Goal: Navigation & Orientation: Go to known website

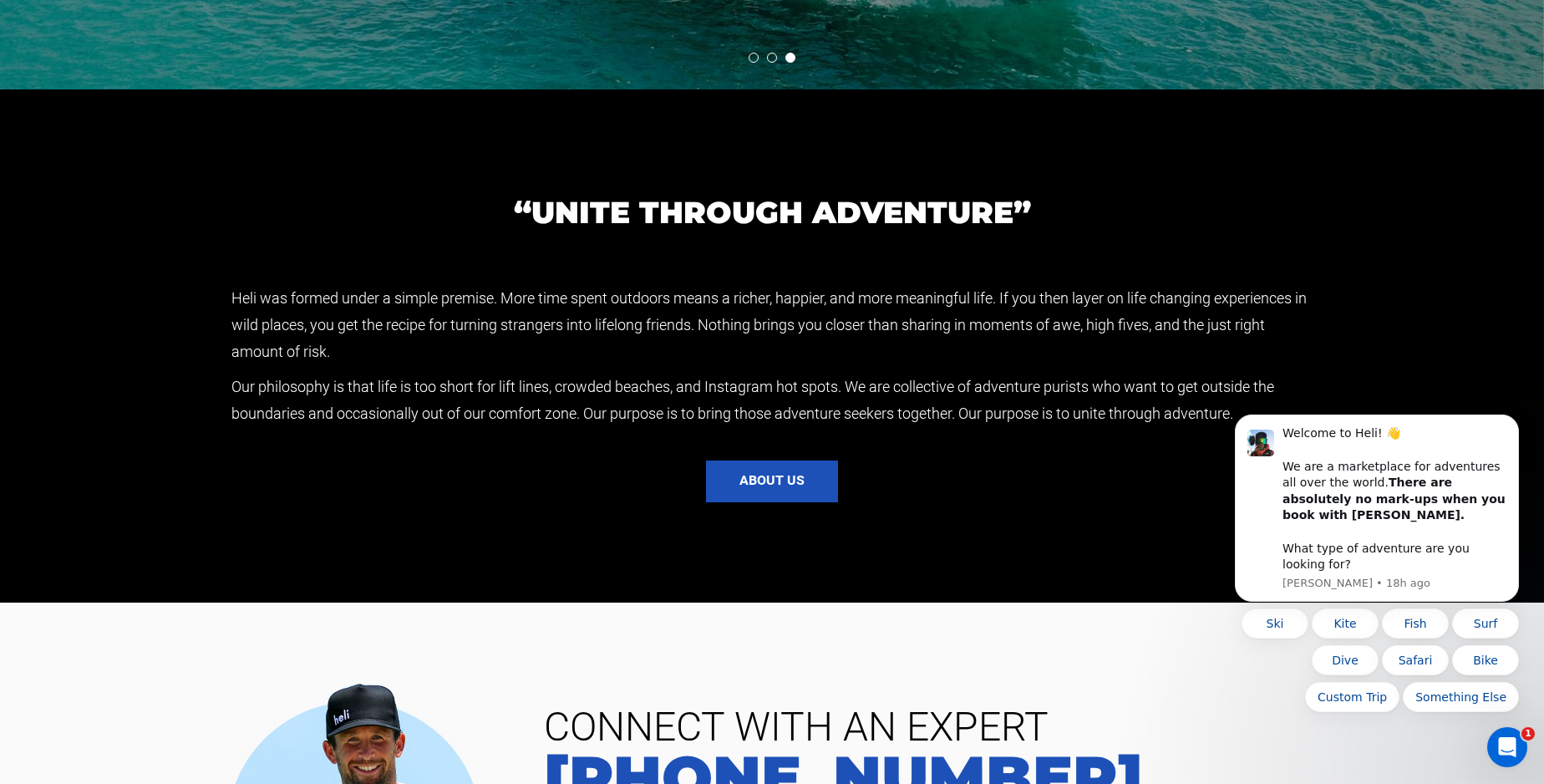
scroll to position [3960, 0]
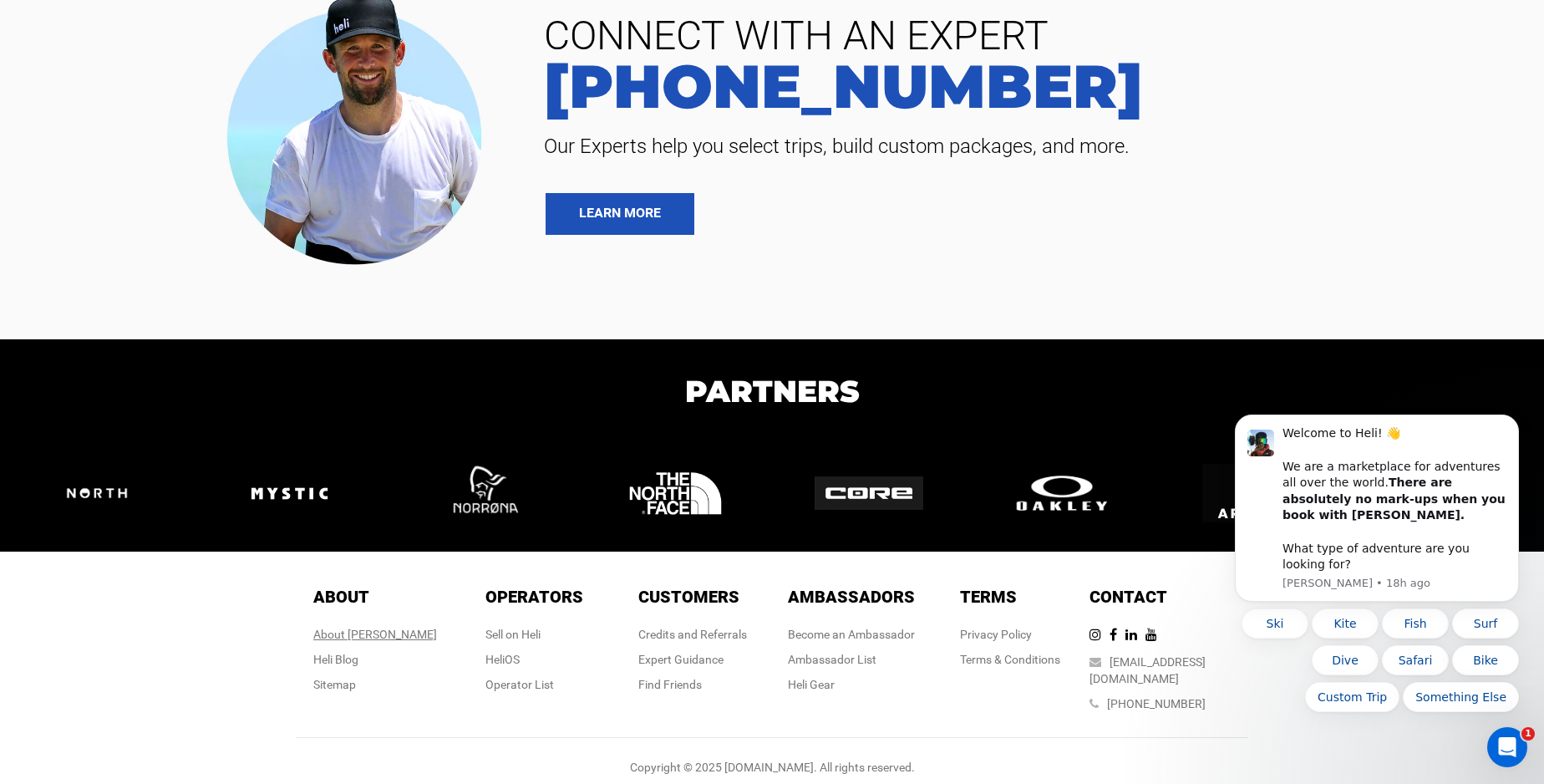
click at [363, 628] on div "About Heli" at bounding box center [374, 634] width 124 height 17
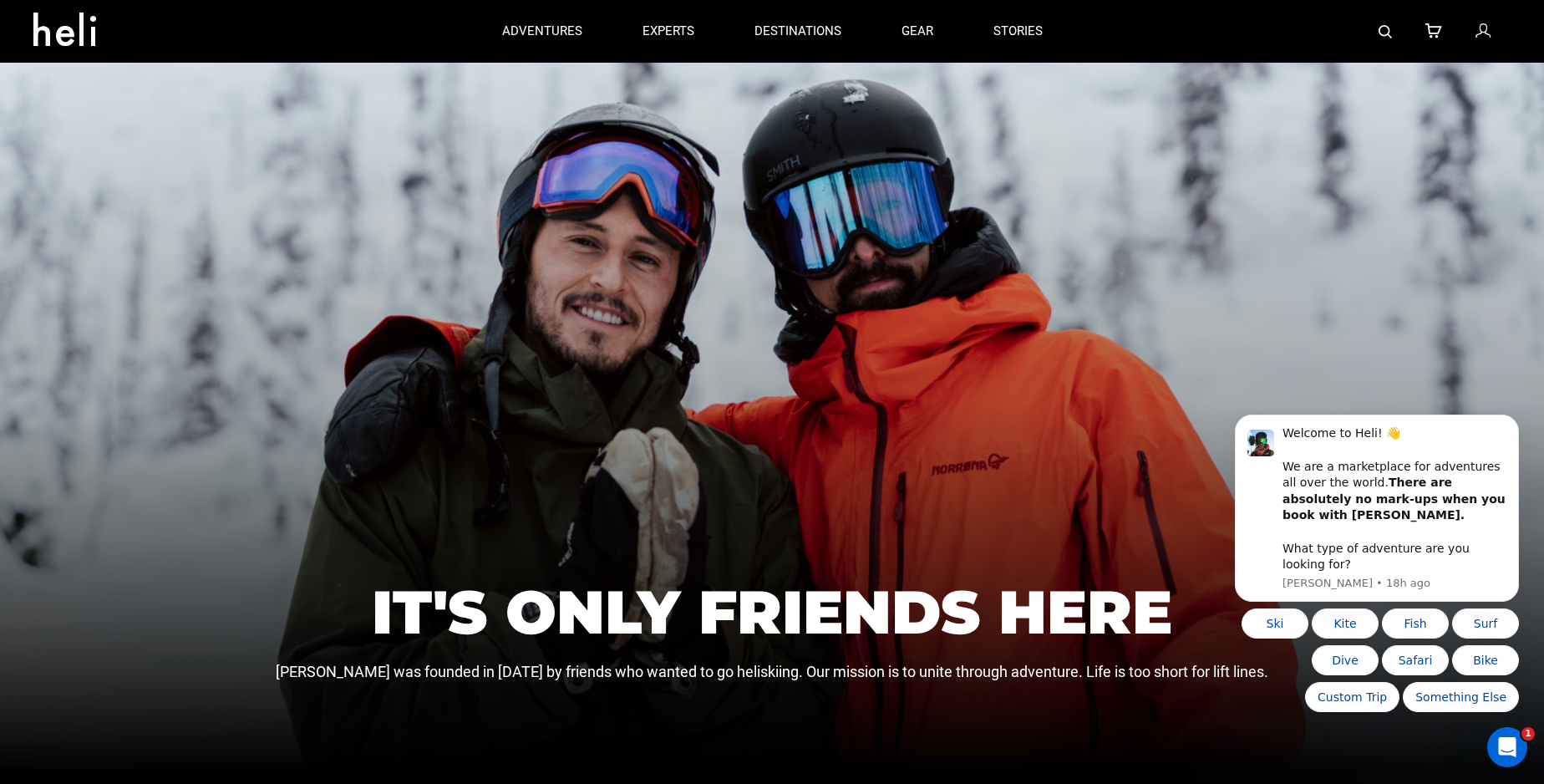
click at [60, 12] on icon at bounding box center [71, 24] width 75 height 27
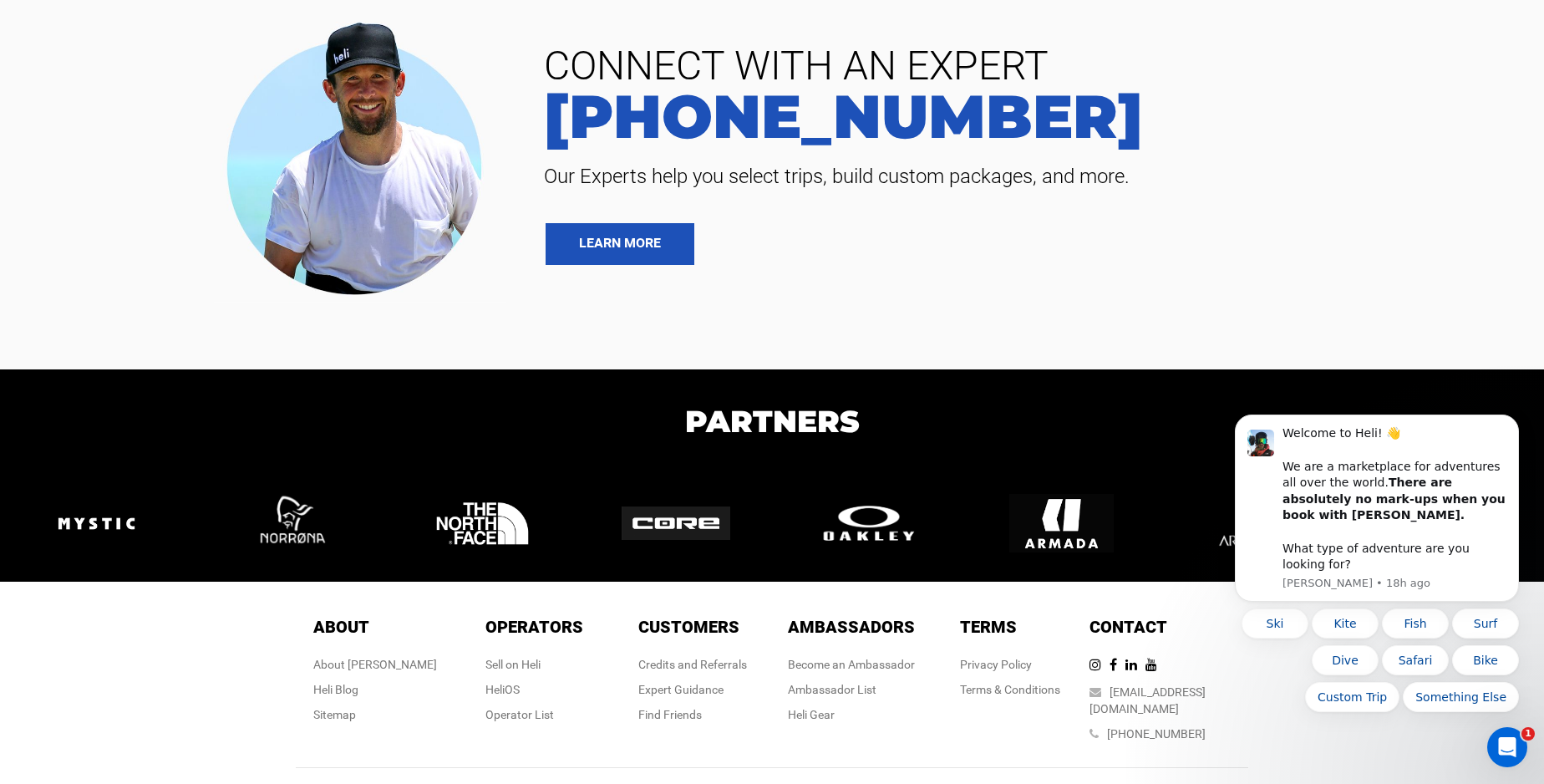
scroll to position [3960, 0]
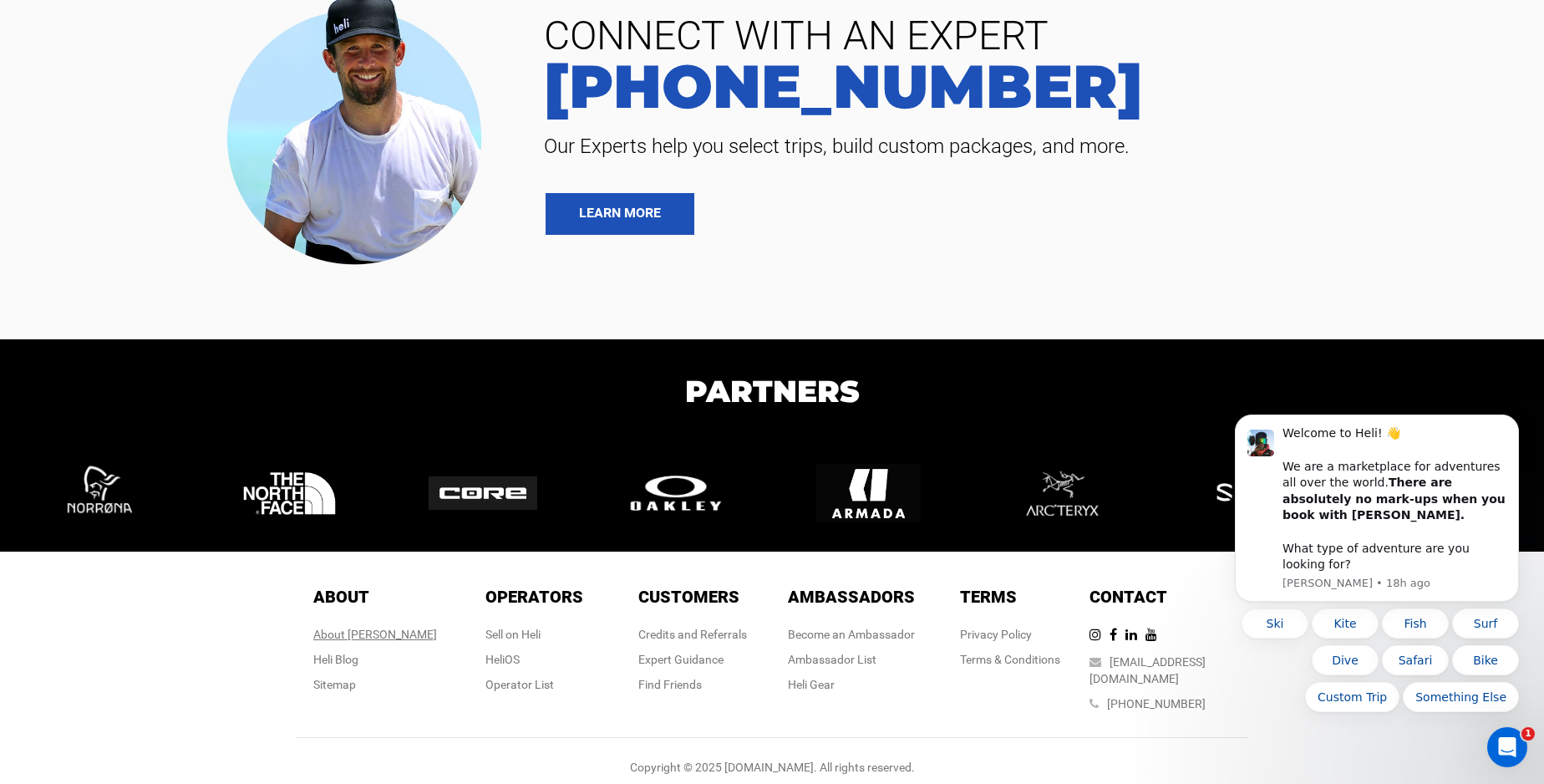
click at [369, 635] on div "About Heli" at bounding box center [374, 634] width 124 height 17
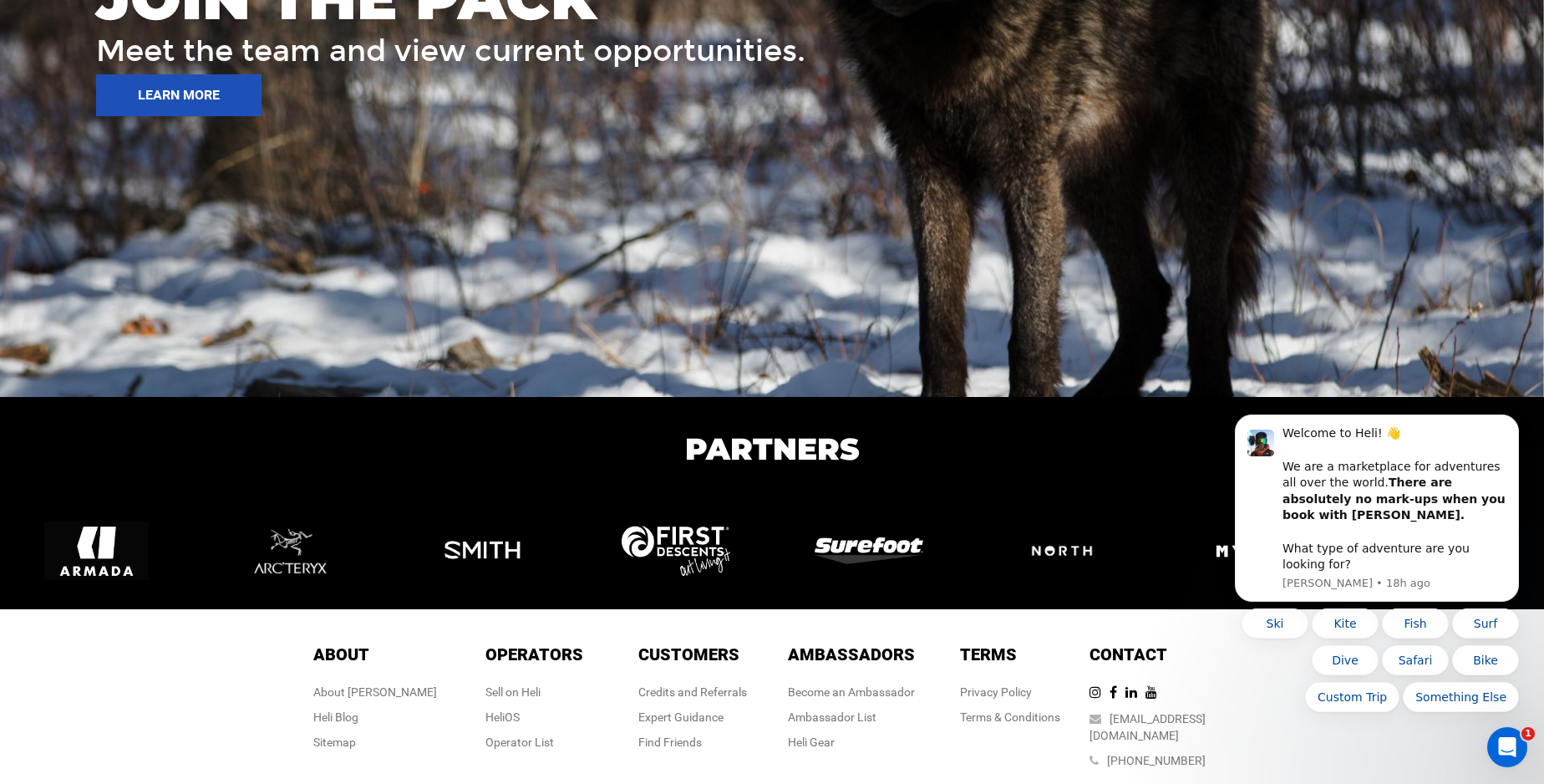
scroll to position [2594, 0]
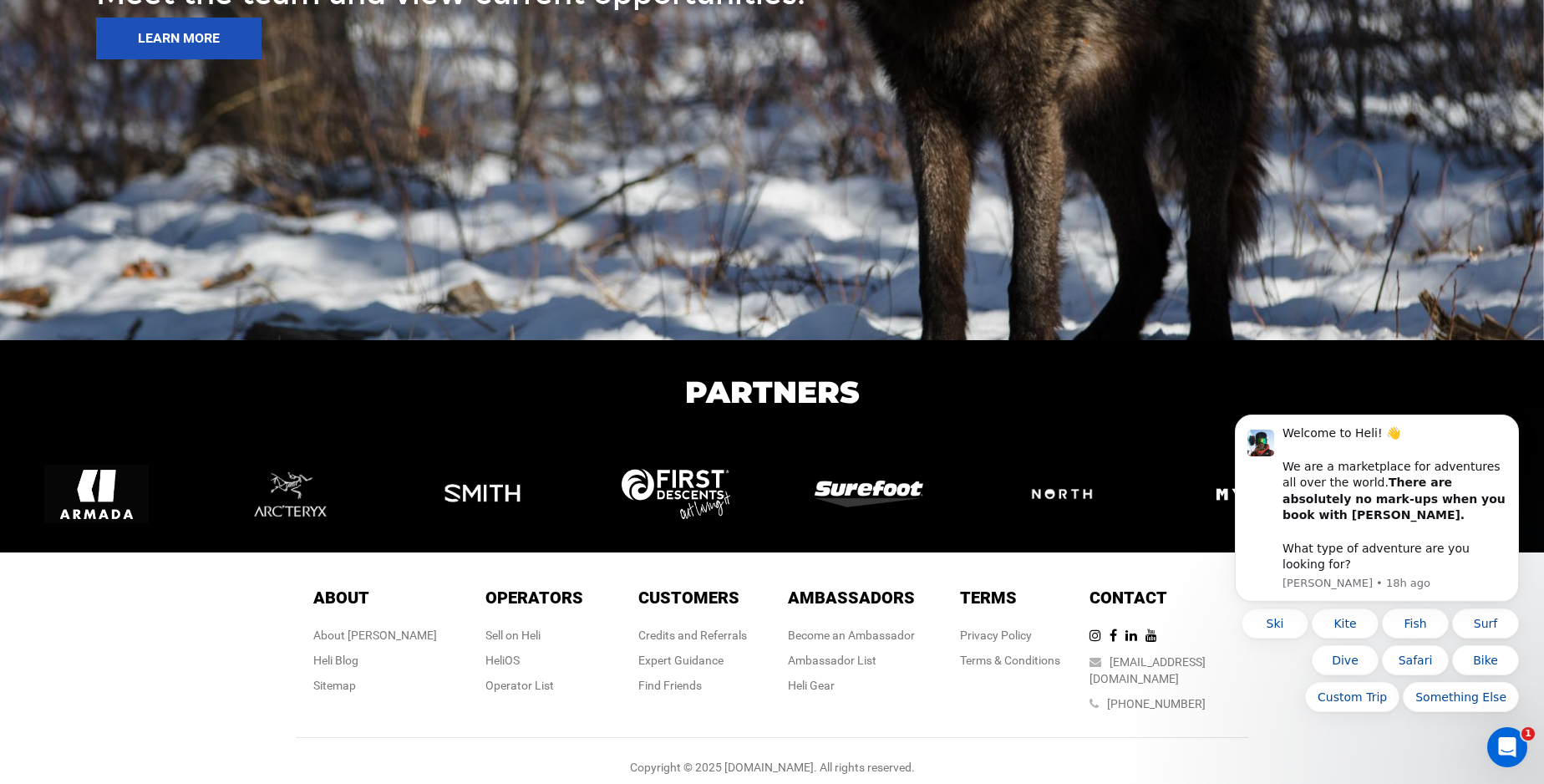
drag, startPoint x: 1542, startPoint y: 133, endPoint x: 66, endPoint y: 295, distance: 1484.9
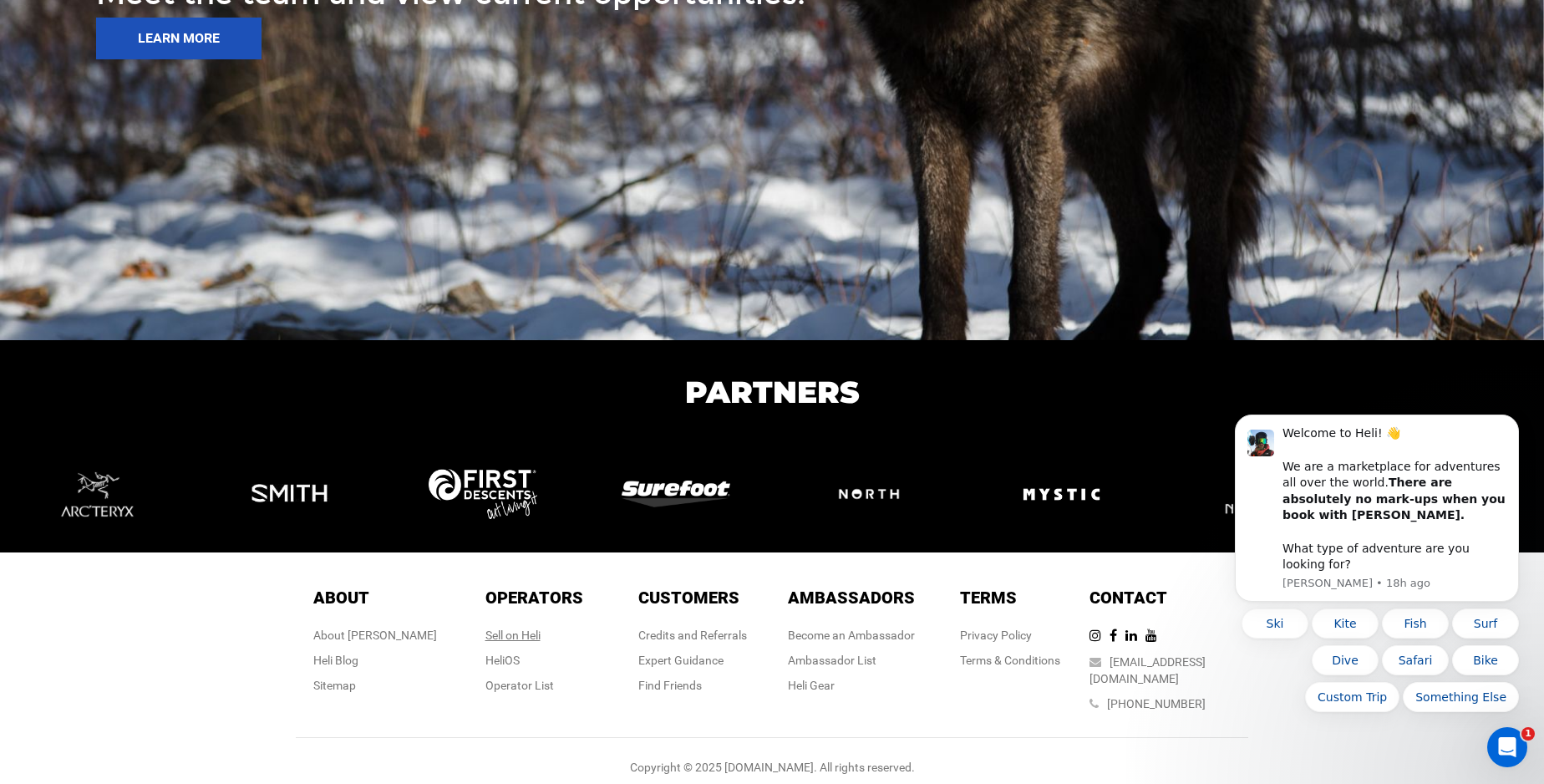
click at [524, 631] on div "Sell on Heli" at bounding box center [534, 635] width 98 height 17
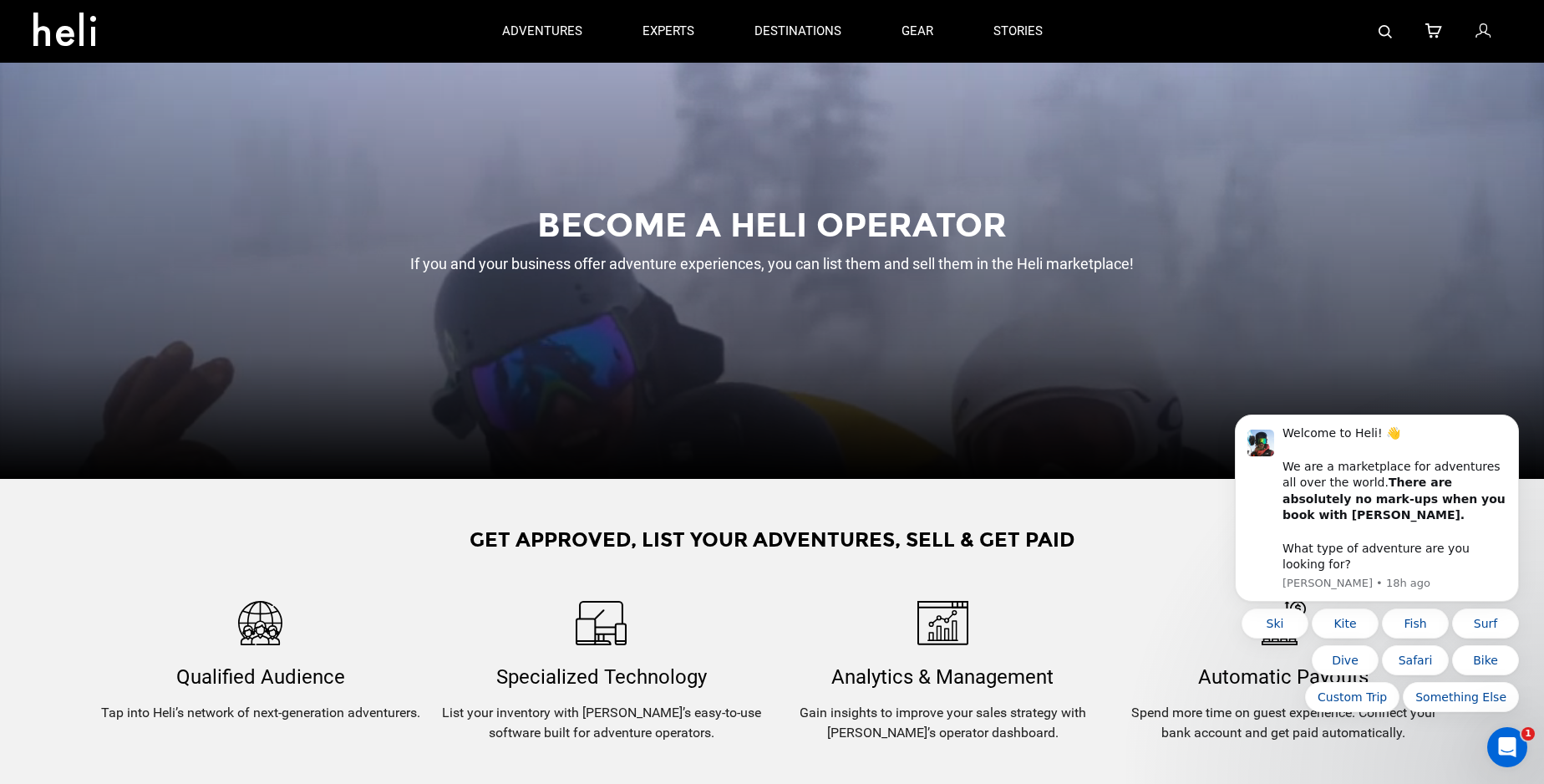
click at [74, 29] on icon at bounding box center [71, 24] width 75 height 27
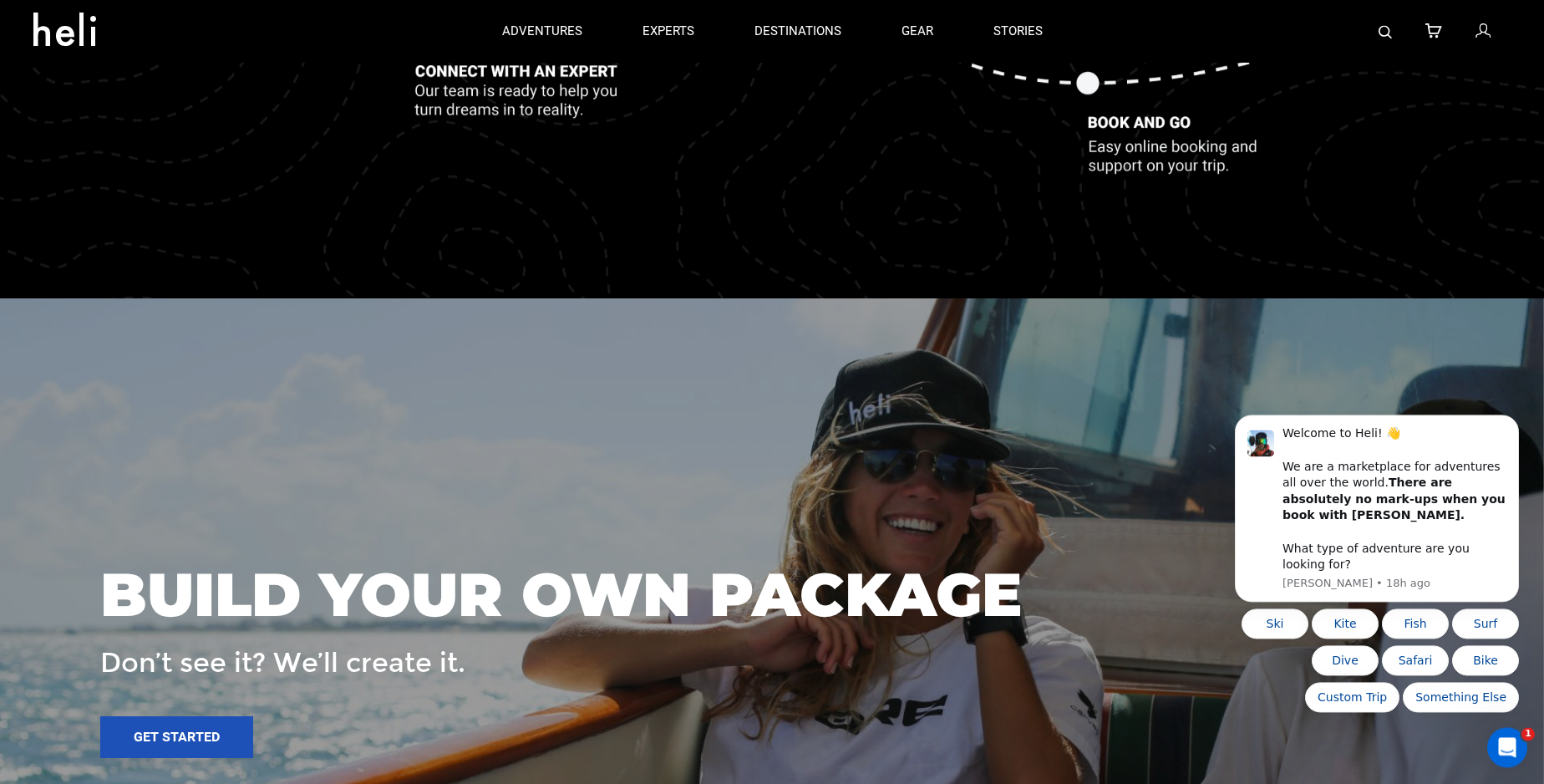
scroll to position [2246, 0]
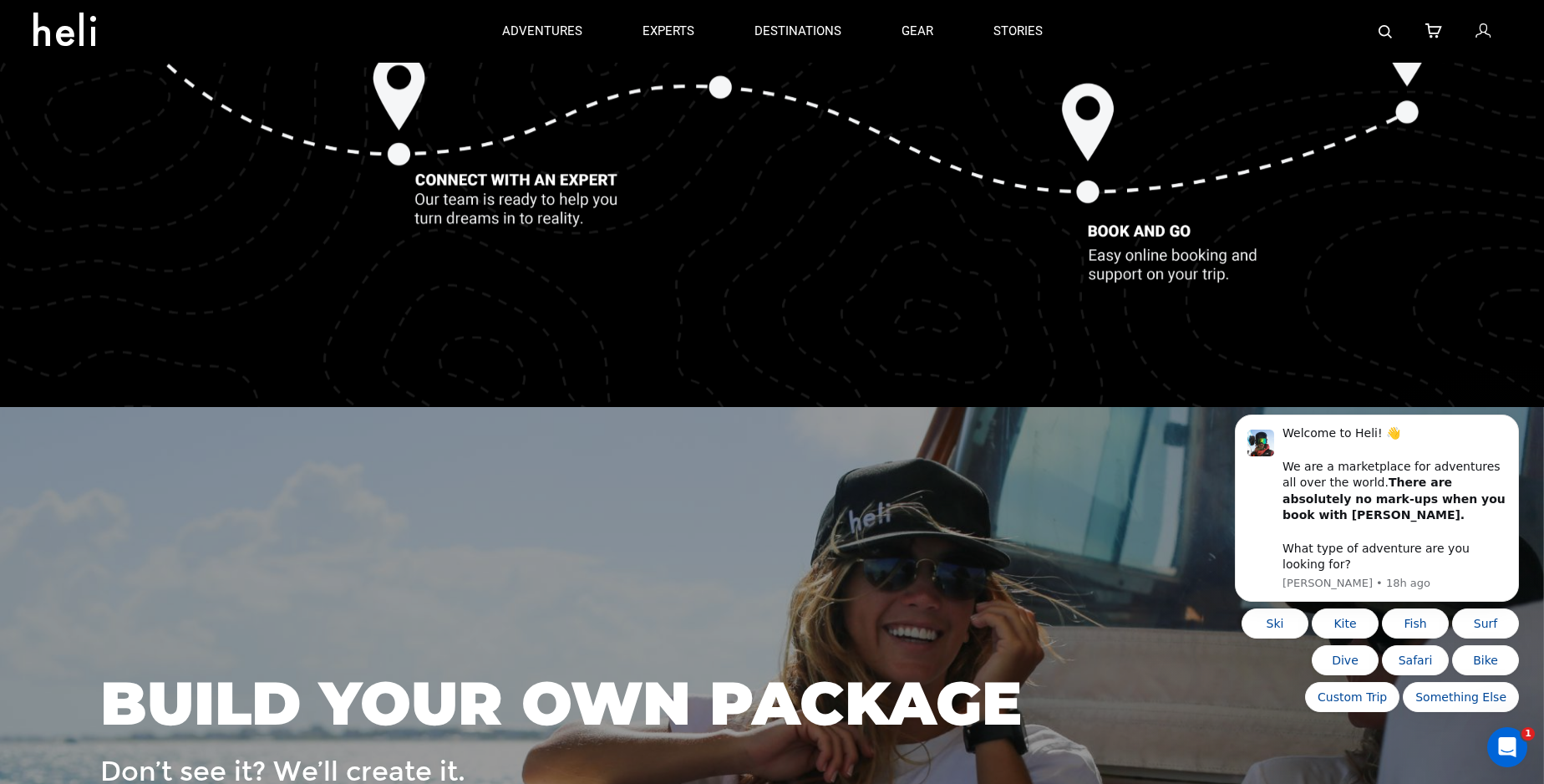
click at [78, 33] on icon at bounding box center [71, 24] width 75 height 27
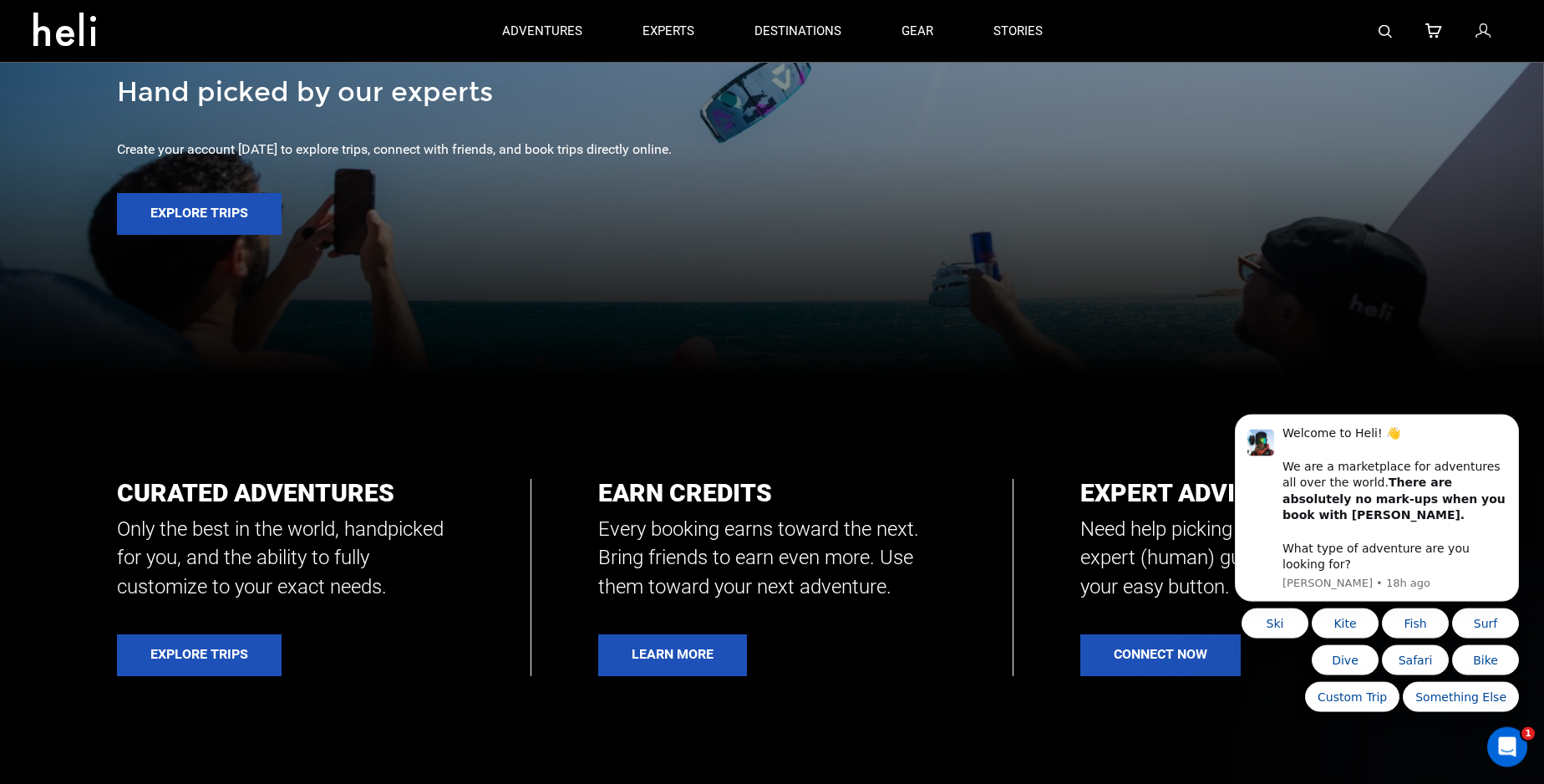
scroll to position [0, 0]
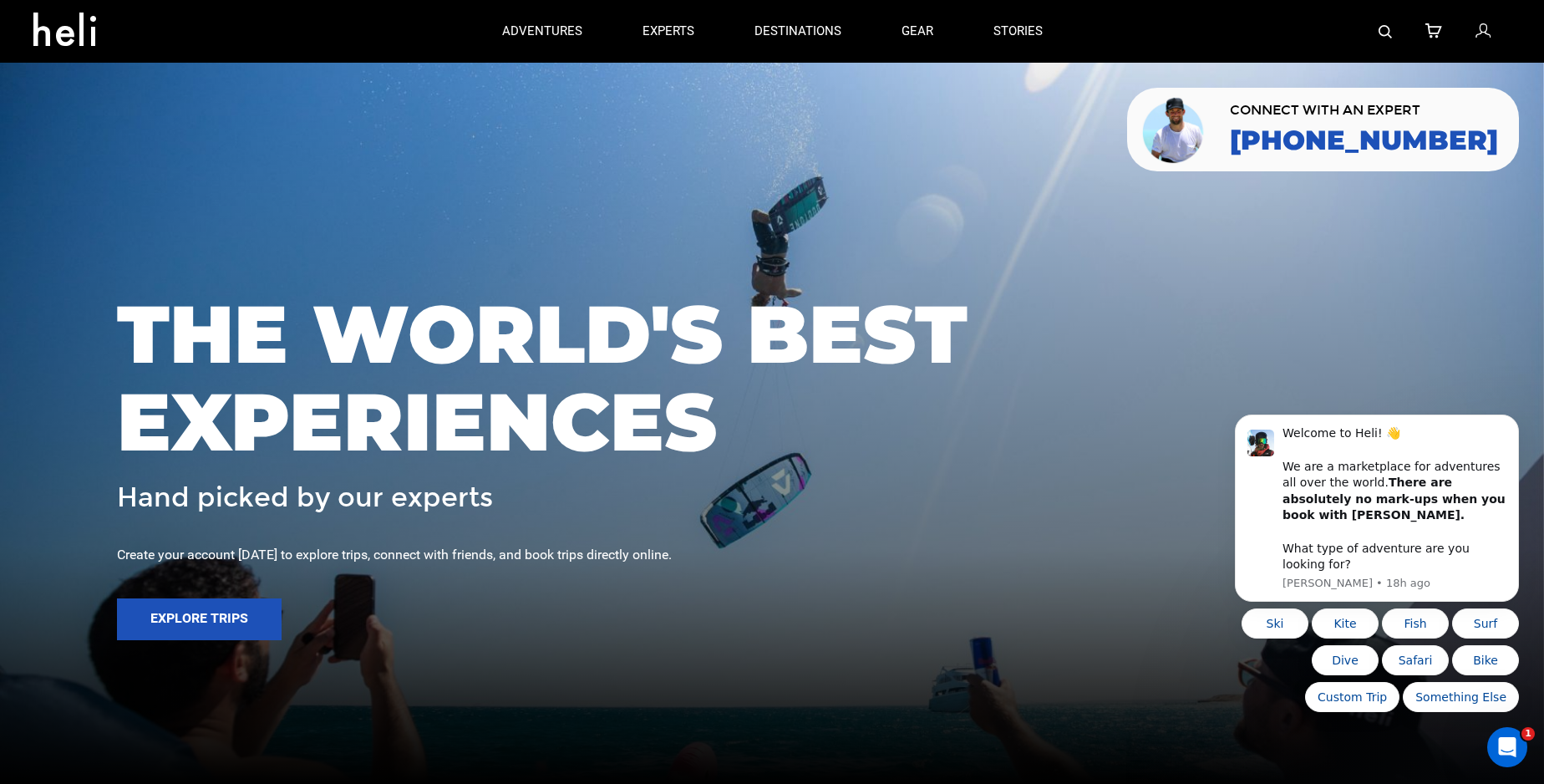
click at [58, 34] on icon at bounding box center [71, 24] width 75 height 27
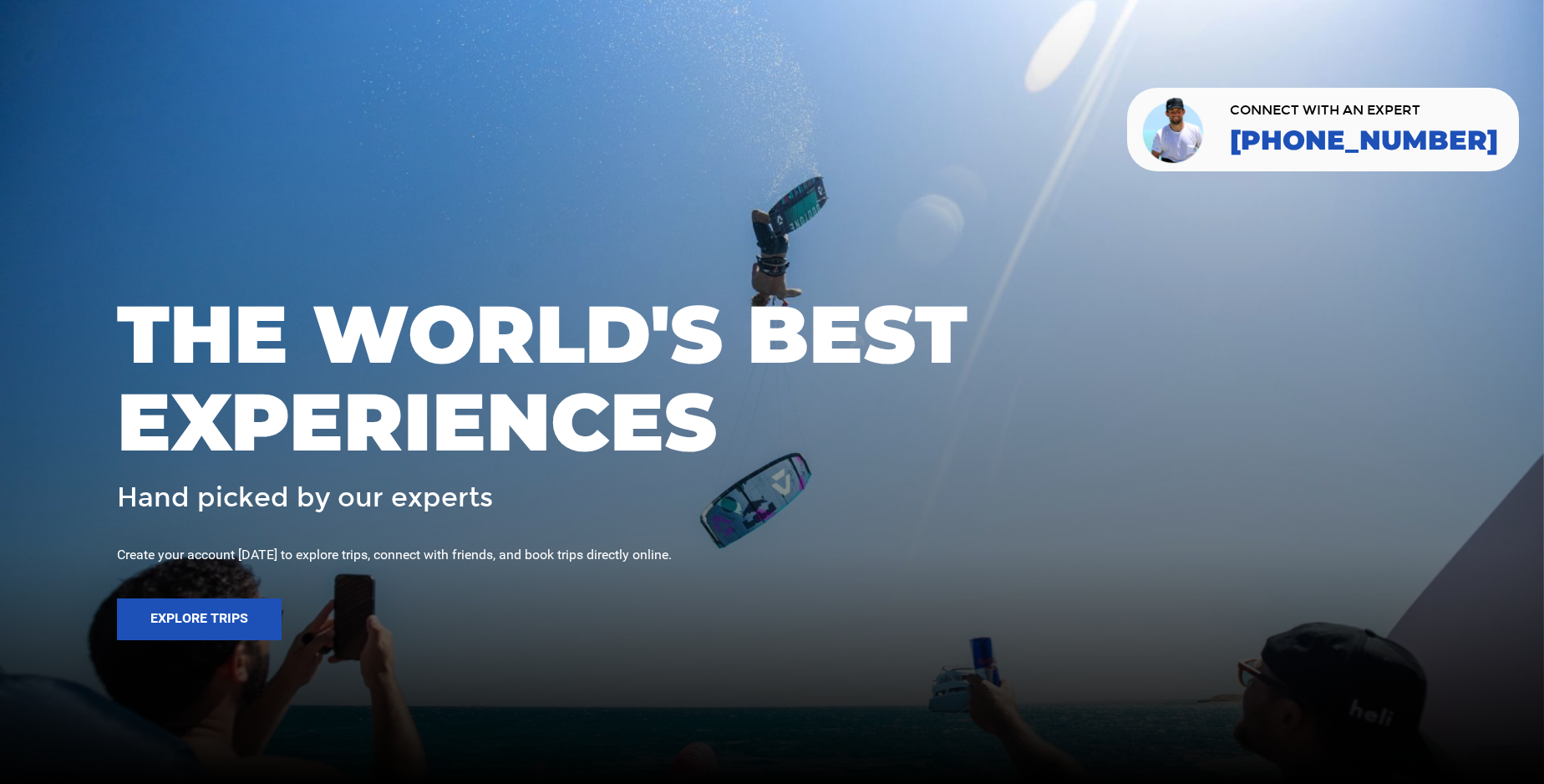
click at [568, 139] on div at bounding box center [772, 392] width 1544 height 784
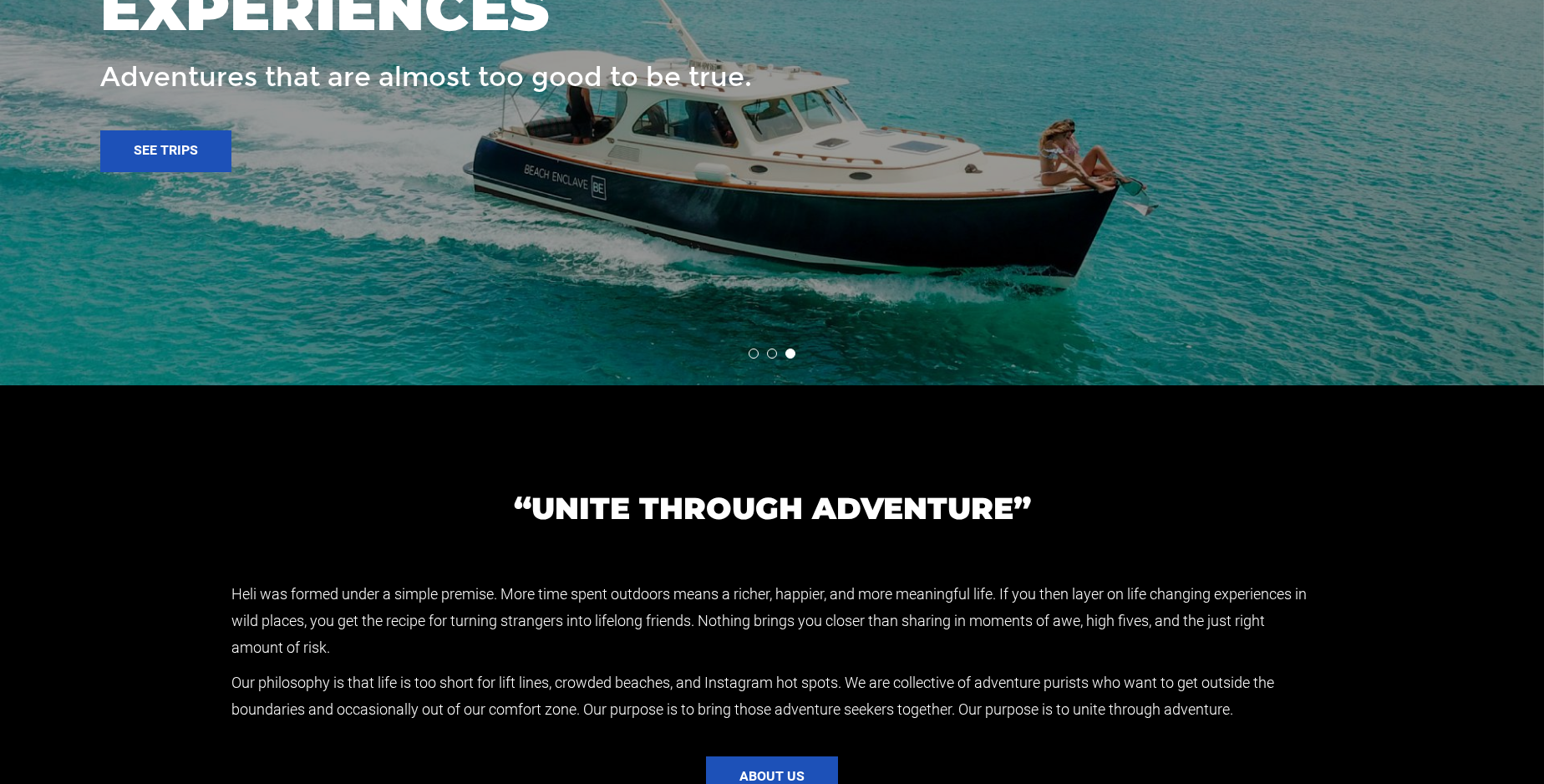
scroll to position [3088, 0]
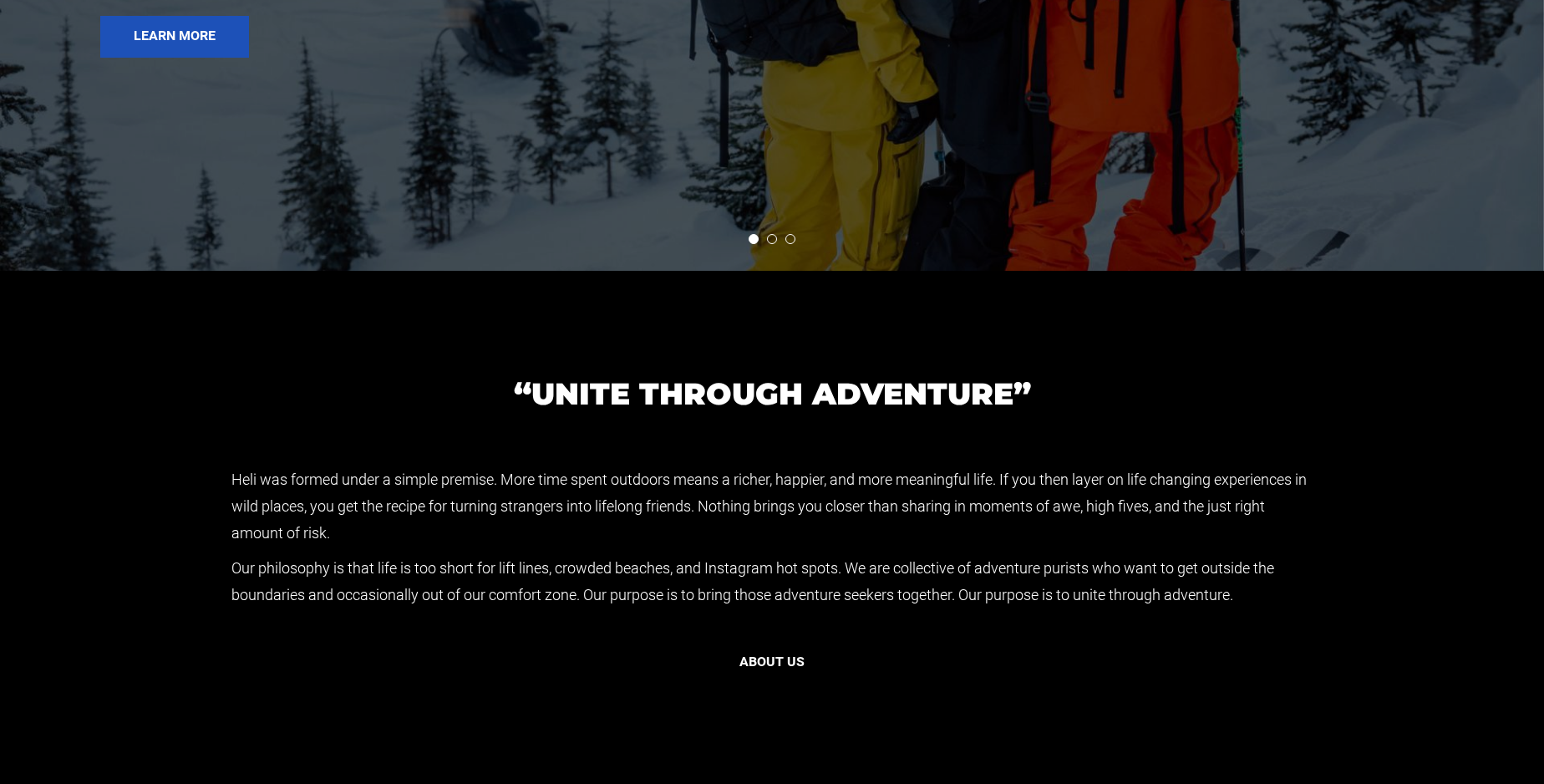
click at [777, 652] on button "About us" at bounding box center [772, 662] width 132 height 42
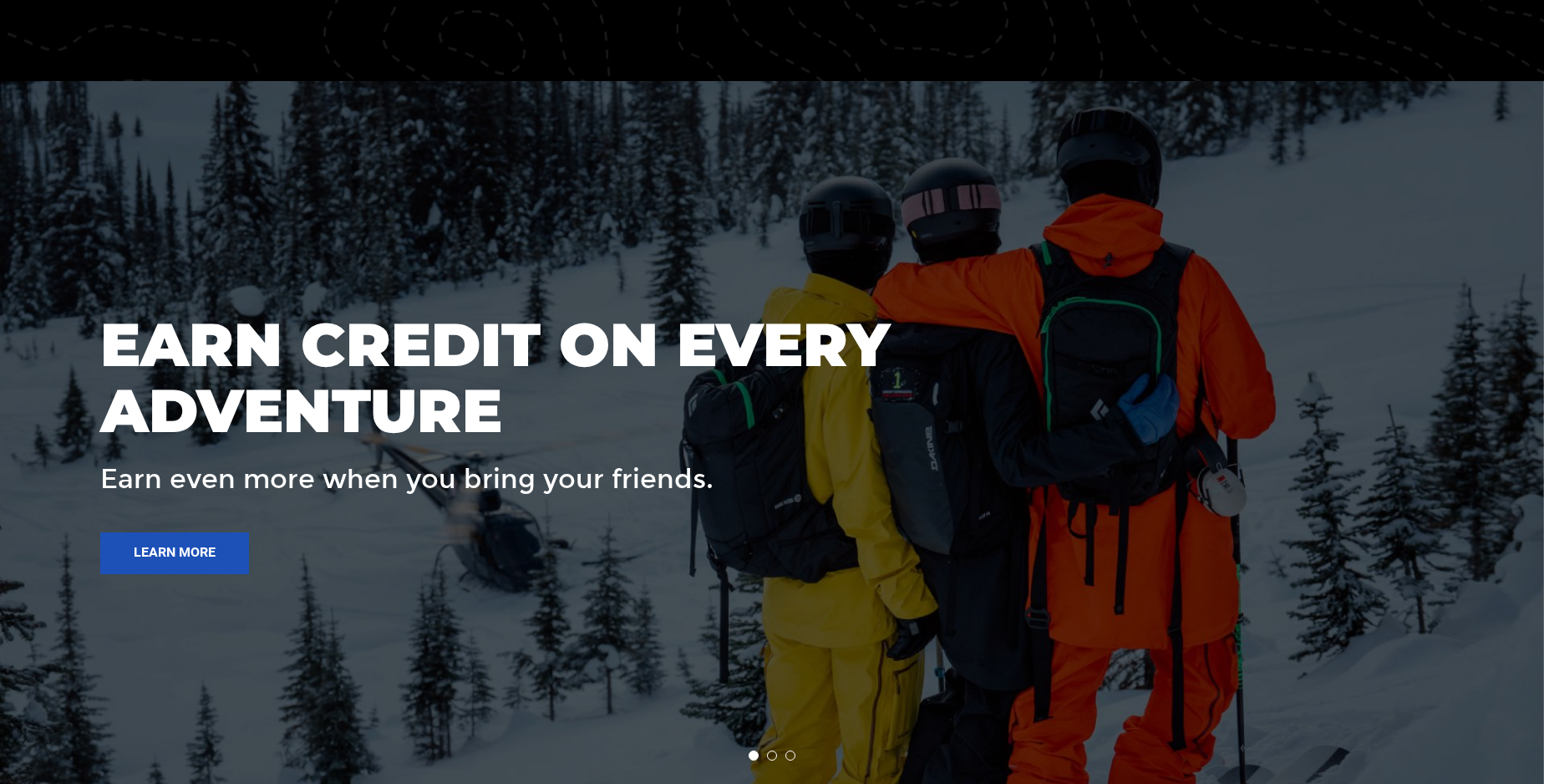
scroll to position [3088, 0]
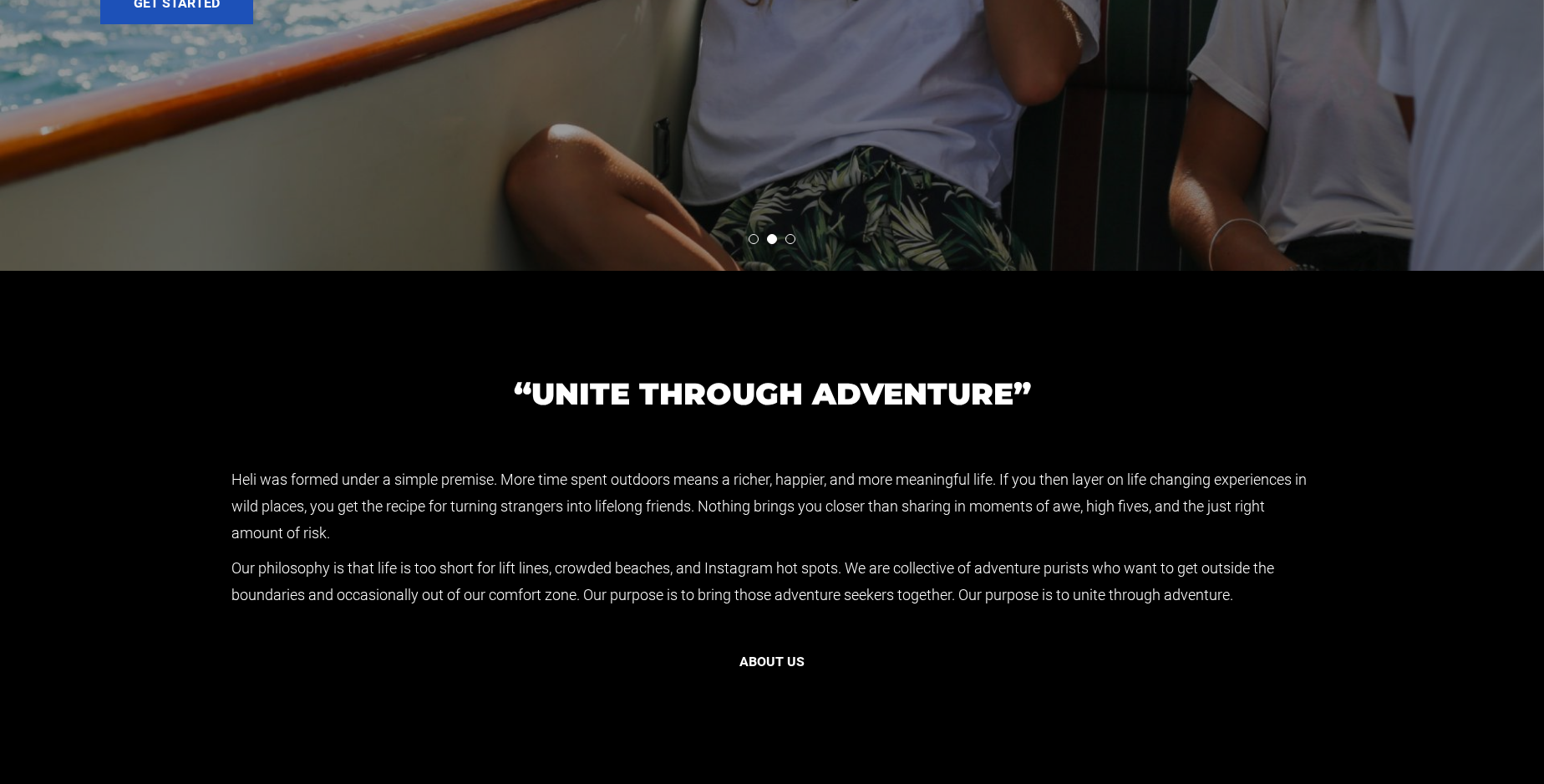
click at [771, 660] on button "About us" at bounding box center [772, 662] width 132 height 42
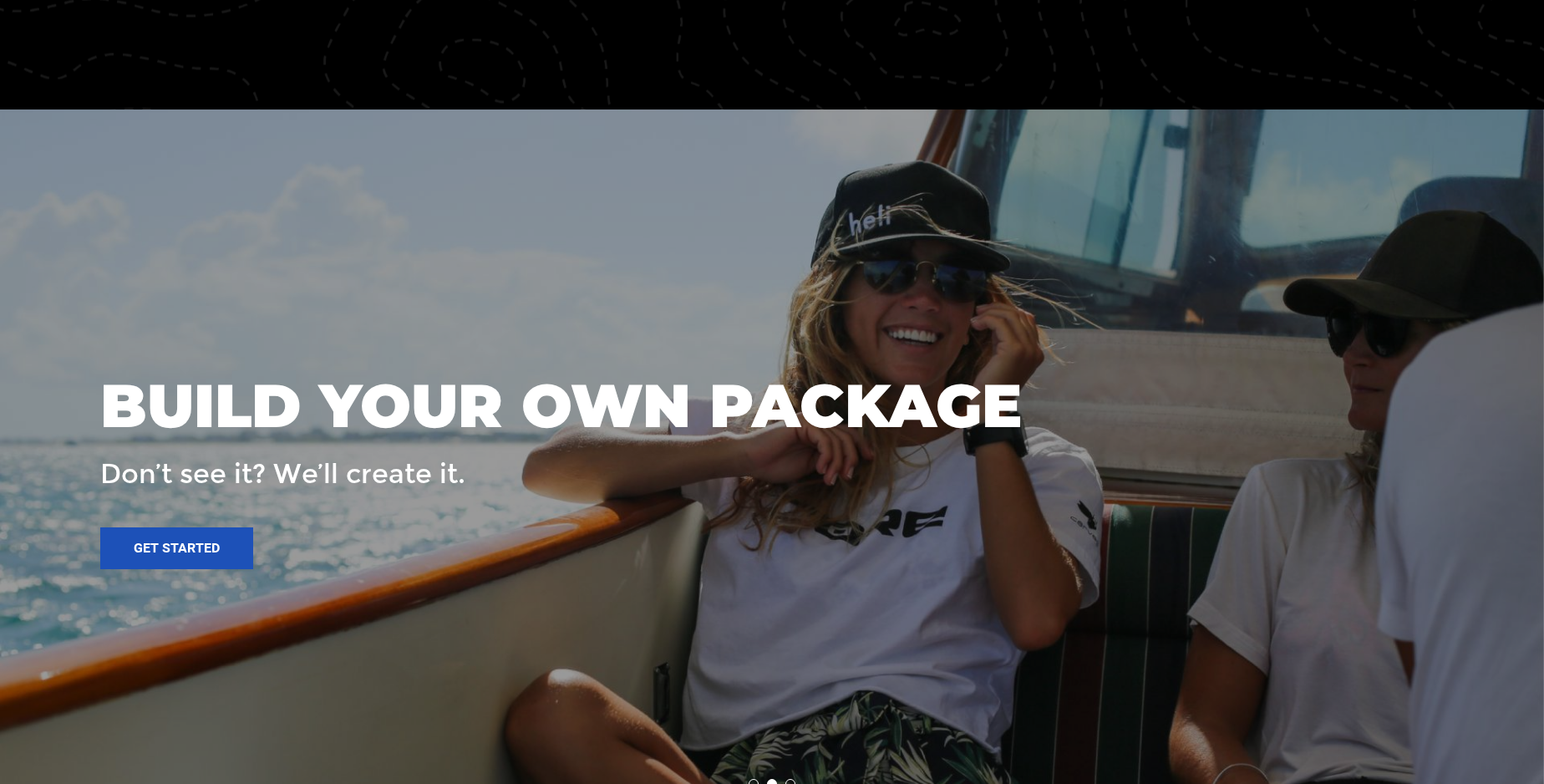
scroll to position [2571, 0]
